Goal: Task Accomplishment & Management: Complete application form

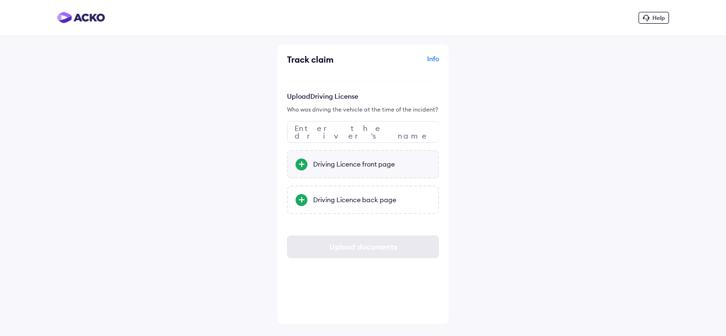
click at [365, 165] on div "Driving Licence front page" at bounding box center [371, 163] width 117 height 9
click at [0, 0] on input "Driving Licence front page" at bounding box center [0, 0] width 0 height 0
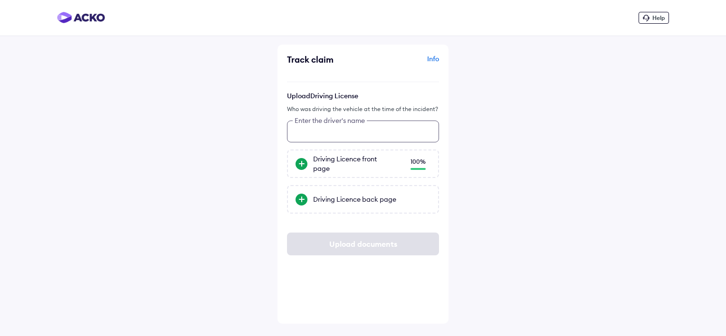
click at [303, 129] on input "text" at bounding box center [363, 132] width 152 height 22
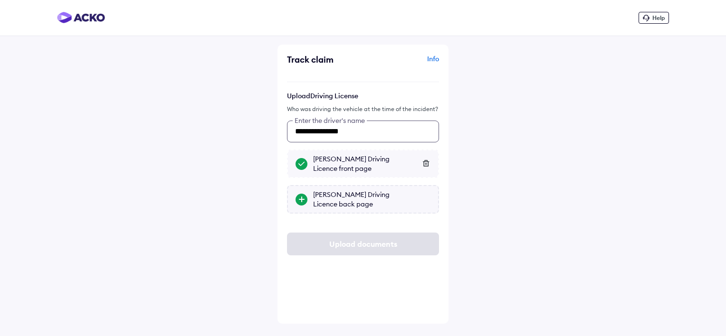
type input "**********"
click at [367, 200] on div "[PERSON_NAME] Driving Licence back page" at bounding box center [371, 199] width 117 height 19
click at [0, 0] on input "[PERSON_NAME] Driving Licence back page" at bounding box center [0, 0] width 0 height 0
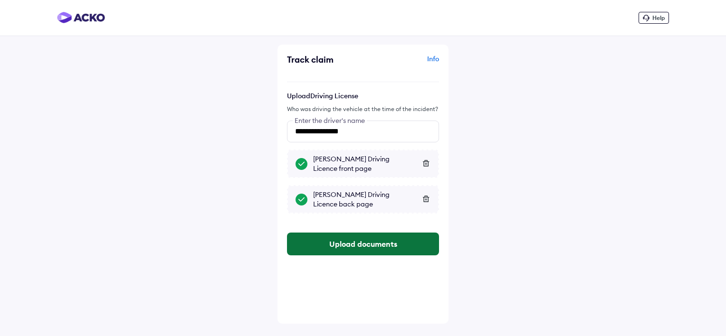
click at [379, 251] on button "Upload documents" at bounding box center [363, 244] width 152 height 23
